Goal: Task Accomplishment & Management: Manage account settings

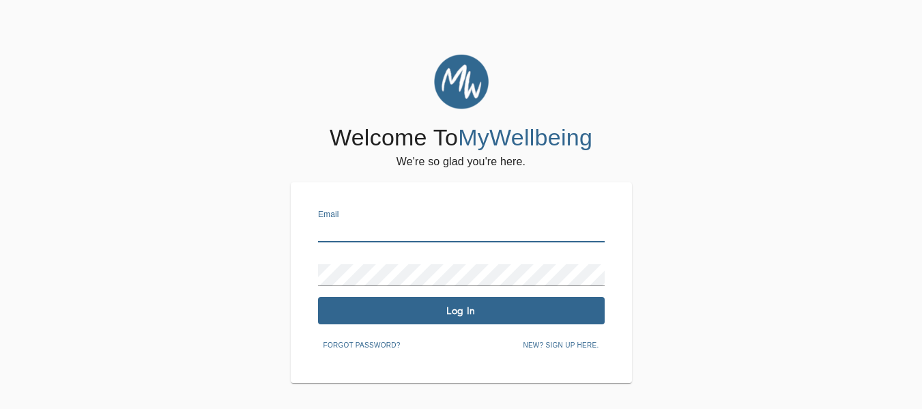
click at [389, 229] on input "text" at bounding box center [461, 231] width 287 height 22
click at [346, 235] on input "text" at bounding box center [461, 231] width 287 height 22
click at [390, 231] on input "[EMAIL_ADDRESS][DOMAIN_NAME]" at bounding box center [461, 231] width 287 height 22
type input "[EMAIL_ADDRESS][DOMAIN_NAME]"
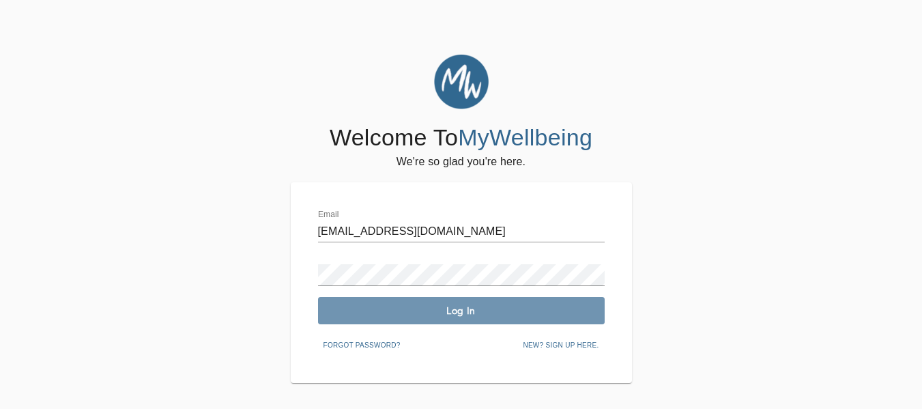
click at [380, 298] on button "Log In" at bounding box center [461, 310] width 287 height 27
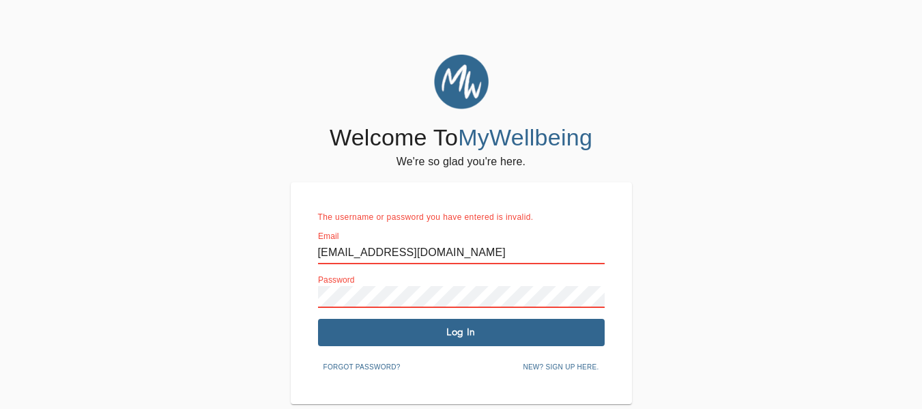
click at [443, 326] on span "Log In" at bounding box center [462, 332] width 276 height 13
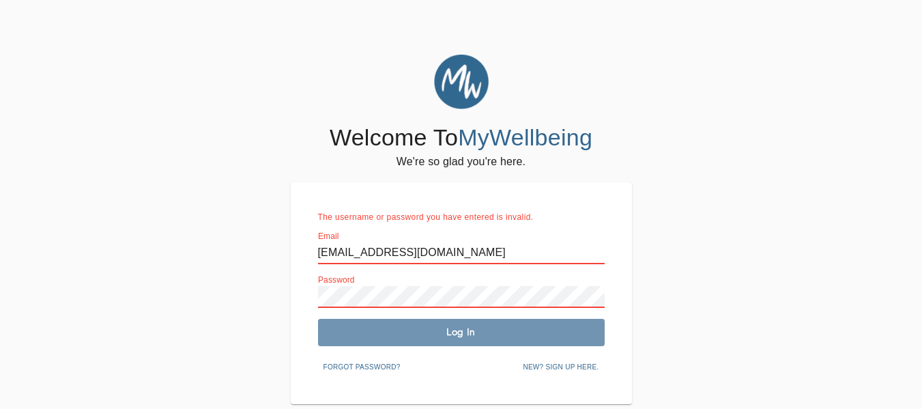
click at [464, 327] on span "Log In" at bounding box center [462, 332] width 276 height 13
